Goal: Task Accomplishment & Management: Use online tool/utility

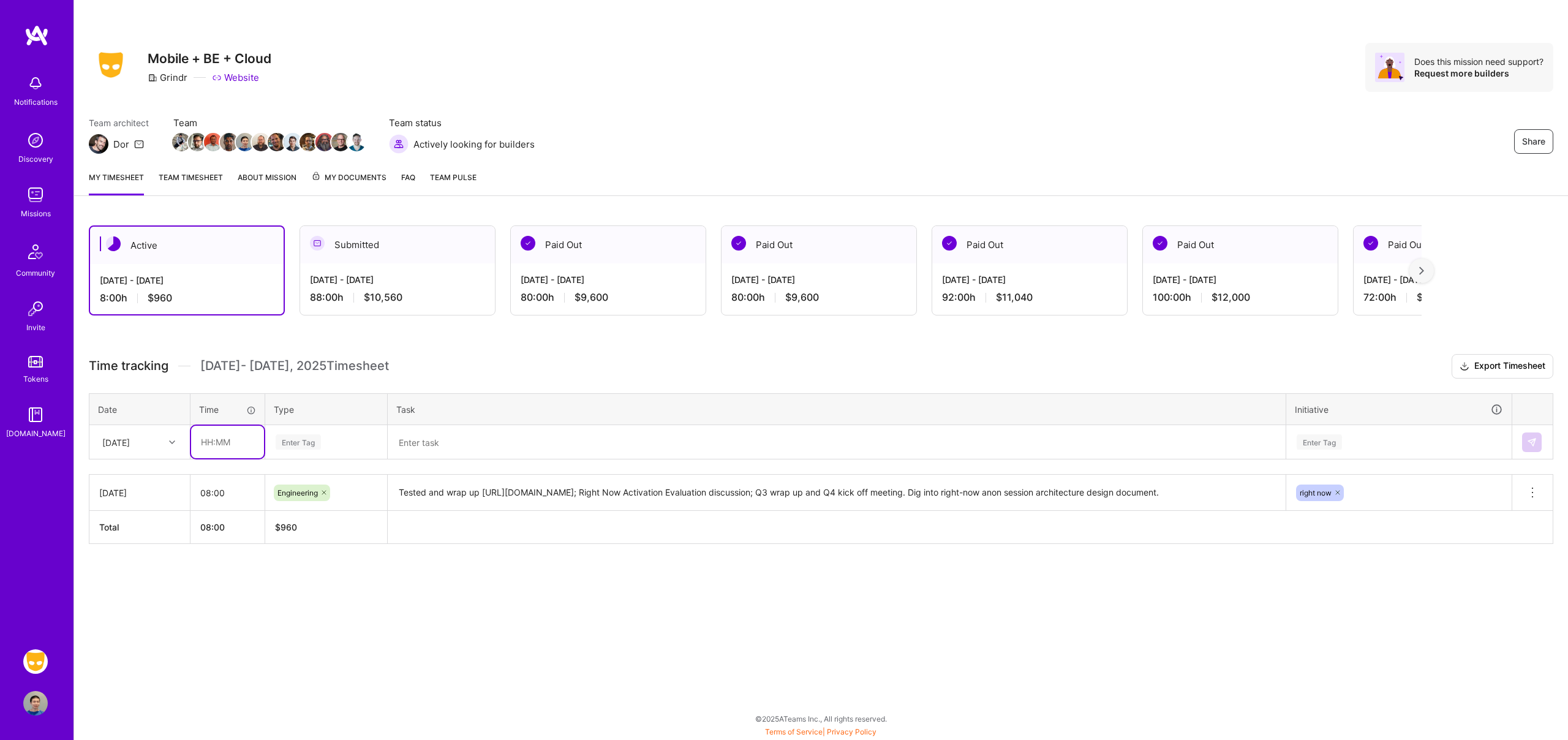
click at [232, 439] on input "text" at bounding box center [227, 443] width 73 height 33
type input "08:00"
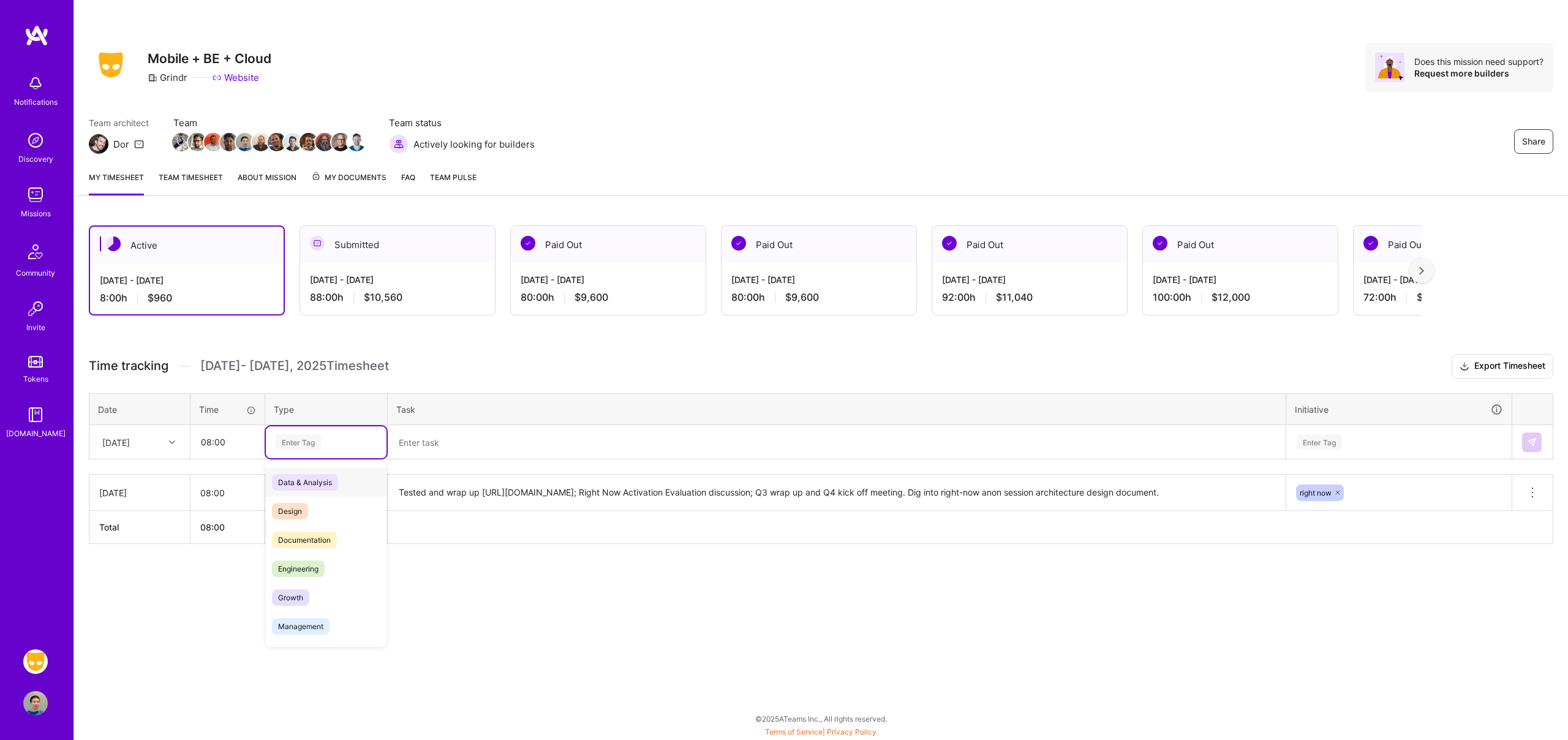
click at [355, 444] on div "Enter Tag" at bounding box center [326, 442] width 103 height 16
click at [335, 567] on div "Engineering" at bounding box center [326, 569] width 120 height 29
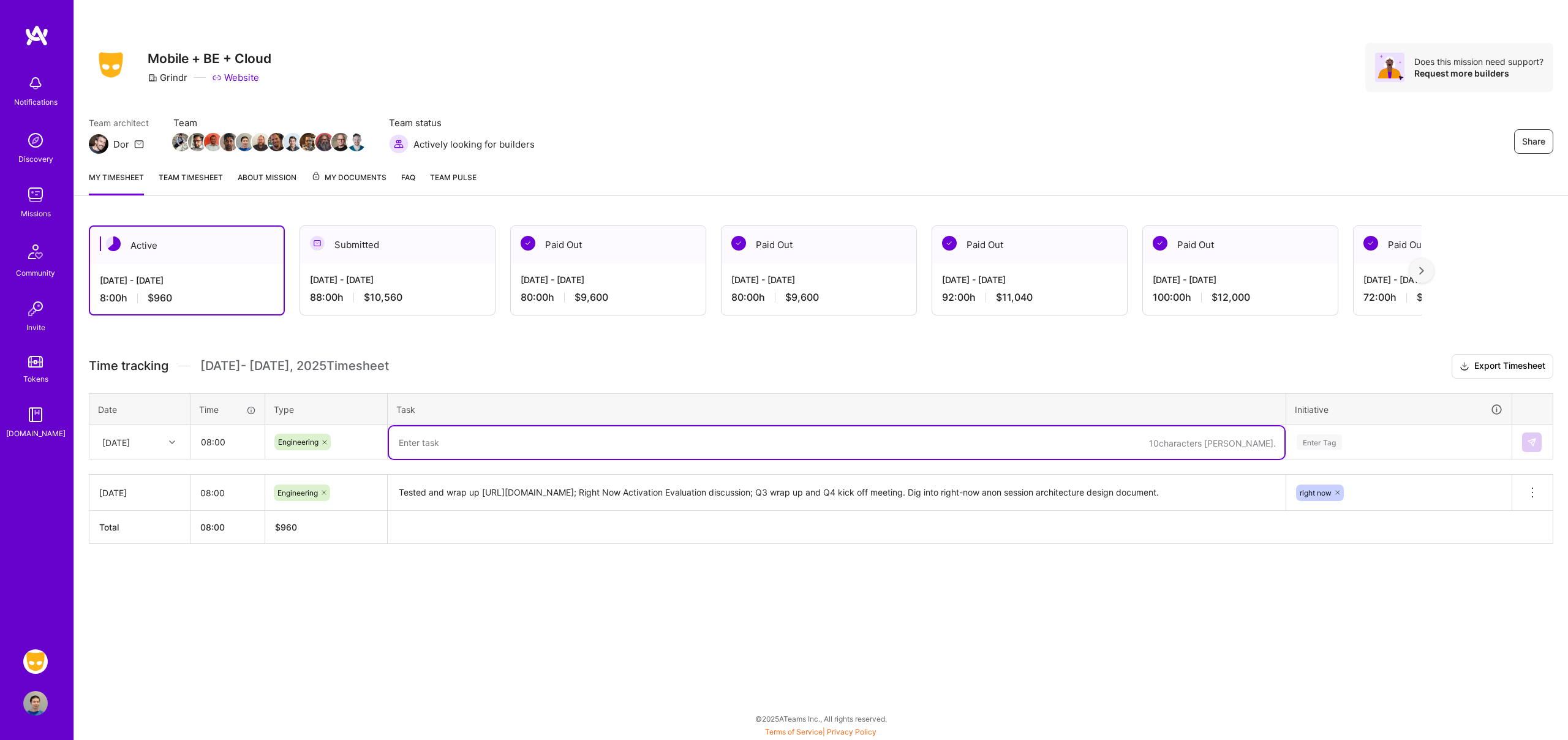
click at [532, 445] on textarea at bounding box center [836, 443] width 896 height 33
type textarea "t"
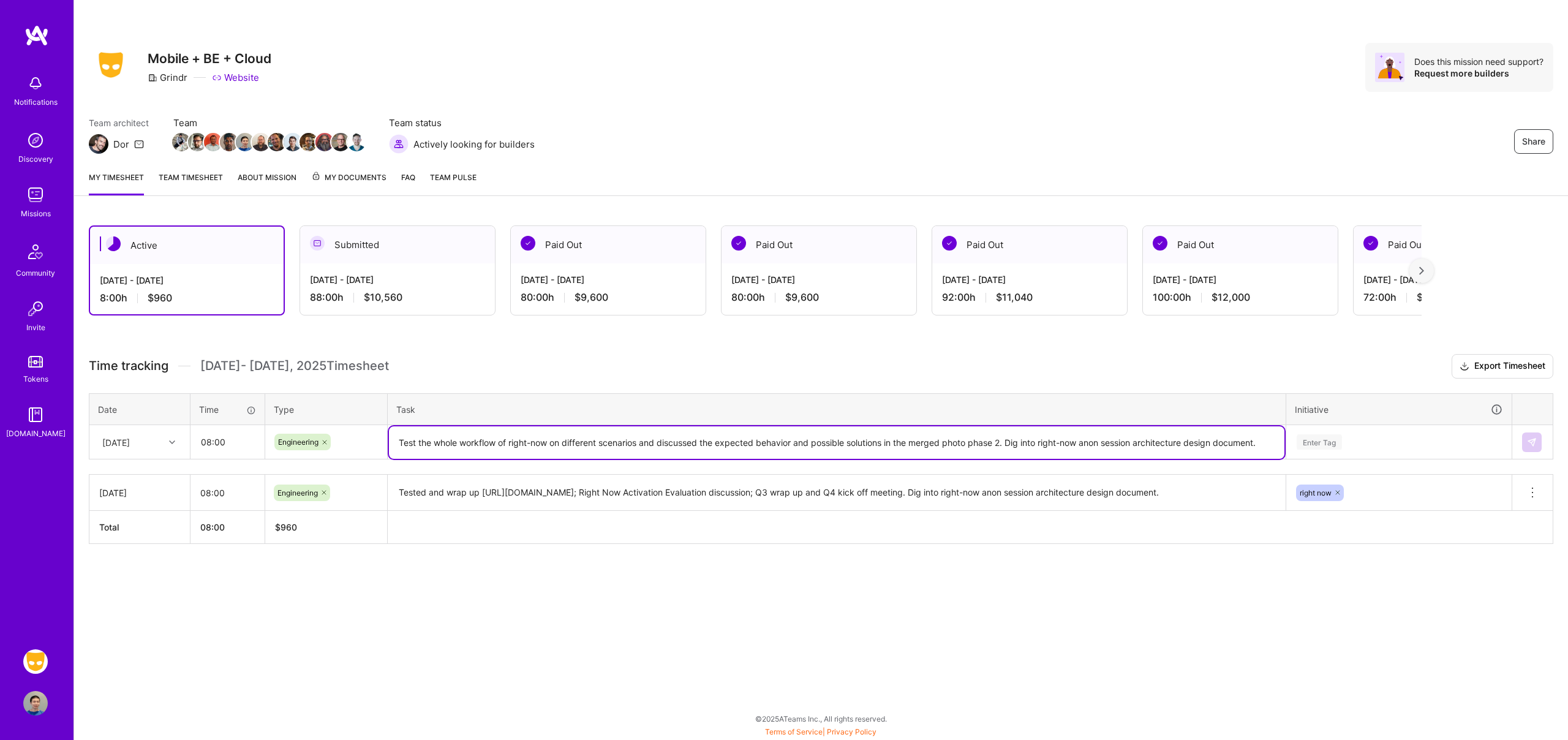
type textarea "Test the whole workflow of right-now on different scenarios and discussed the e…"
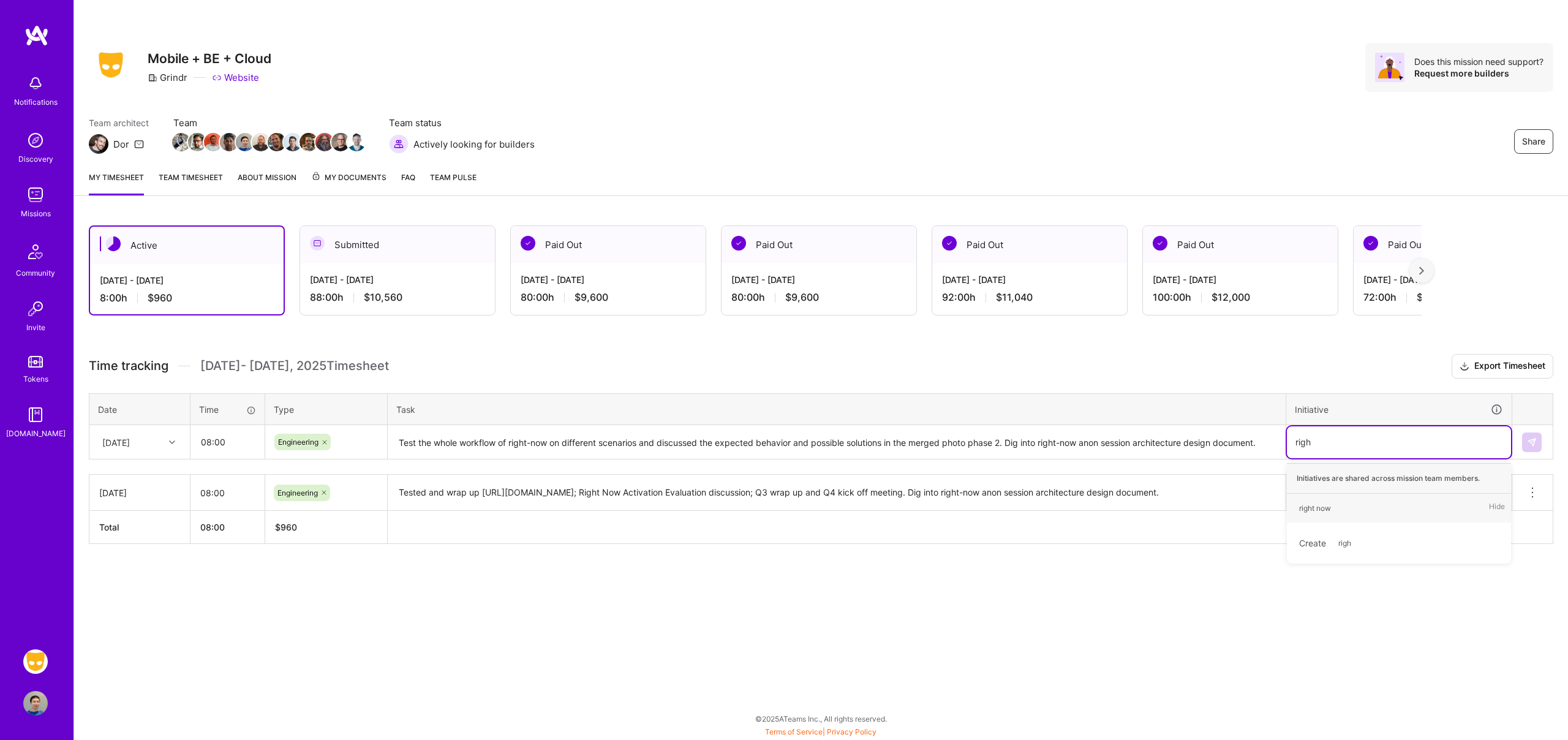
type input "right"
click at [1536, 441] on img at bounding box center [1532, 442] width 10 height 10
